Goal: Use online tool/utility: Utilize a website feature to perform a specific function

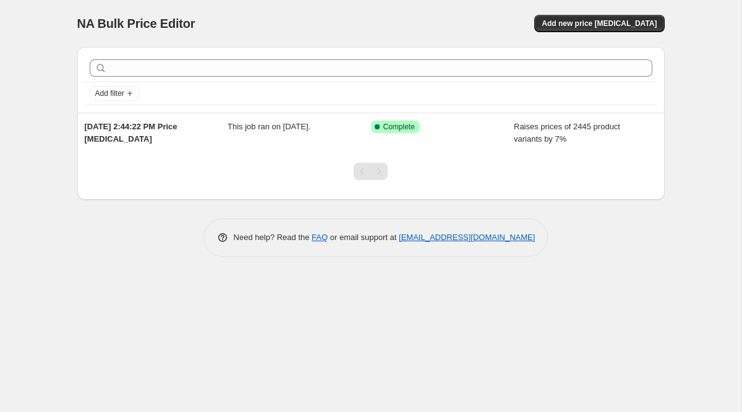
click at [671, 225] on div "NA Bulk Price Editor. This page is ready NA Bulk Price Editor Add new price [ME…" at bounding box center [370, 137] width 617 height 275
click at [458, 1] on div "NA Bulk Price Editor. This page is ready NA Bulk Price Editor Add new price [ME…" at bounding box center [370, 23] width 587 height 47
click at [177, 38] on div "NA Bulk Price Editor. This page is ready NA Bulk Price Editor Add new price [ME…" at bounding box center [370, 23] width 587 height 47
